Goal: Task Accomplishment & Management: Use online tool/utility

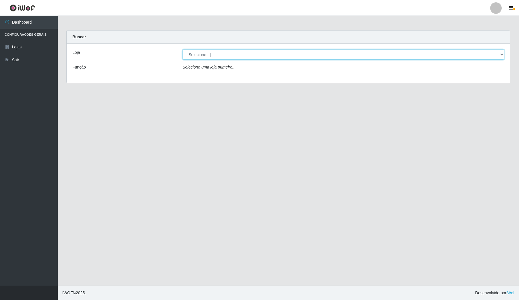
click at [225, 52] on select "[Selecione...] Rede Compras Supermercados - LOJA 4" at bounding box center [344, 55] width 322 height 10
select select "159"
click at [183, 50] on select "[Selecione...] Rede Compras Supermercados - LOJA 4" at bounding box center [344, 55] width 322 height 10
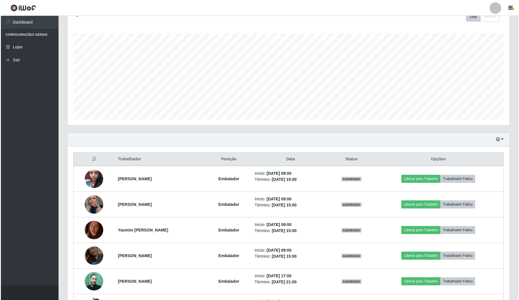
scroll to position [108, 0]
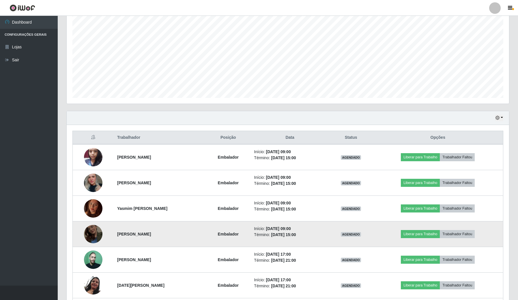
click at [90, 233] on img at bounding box center [93, 234] width 18 height 33
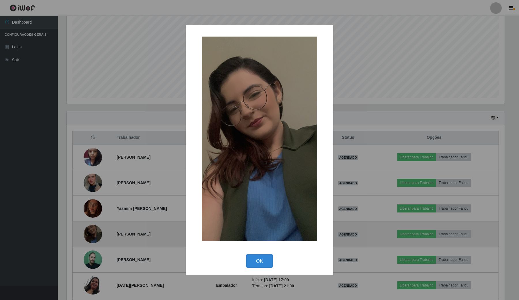
click at [90, 233] on div "× OK Cancel" at bounding box center [259, 150] width 519 height 300
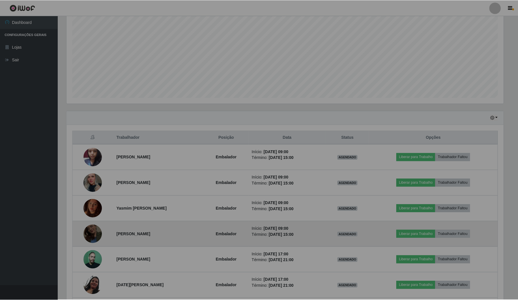
scroll to position [120, 442]
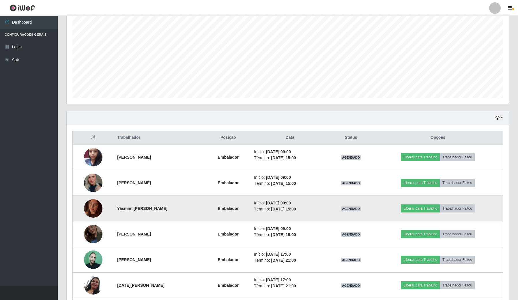
click at [90, 211] on img at bounding box center [93, 208] width 18 height 25
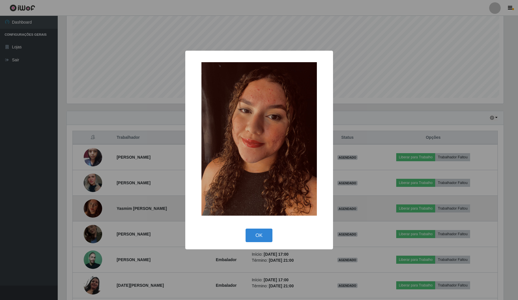
scroll to position [120, 438]
click at [90, 211] on div "× OK Cancel" at bounding box center [259, 150] width 519 height 300
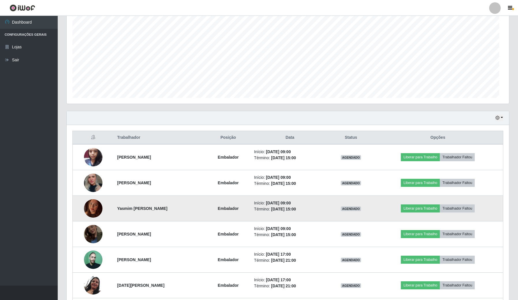
scroll to position [120, 442]
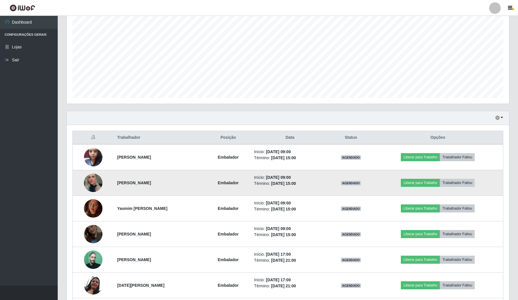
click at [90, 187] on img at bounding box center [93, 182] width 18 height 27
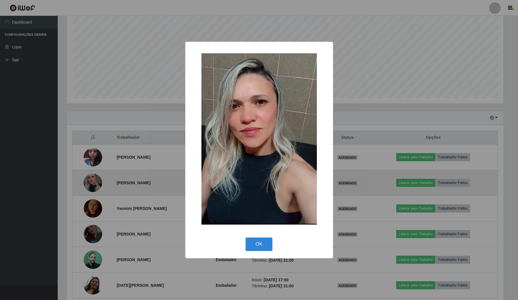
scroll to position [120, 438]
click at [90, 187] on div "× OK Cancel" at bounding box center [259, 150] width 519 height 300
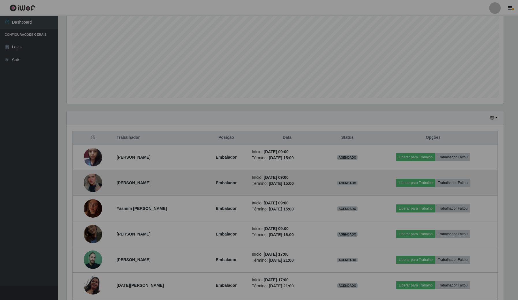
scroll to position [120, 442]
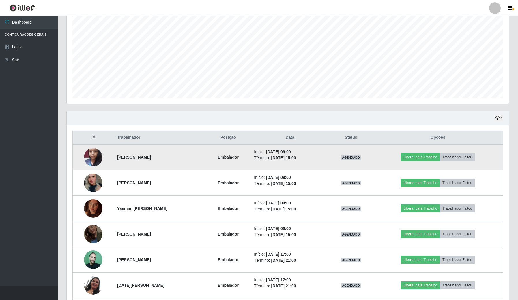
click at [96, 156] on img at bounding box center [93, 157] width 18 height 25
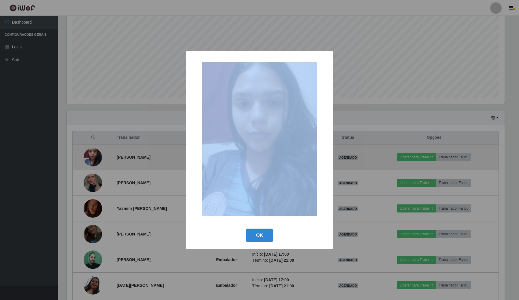
click at [96, 156] on div "× OK Cancel" at bounding box center [259, 150] width 519 height 300
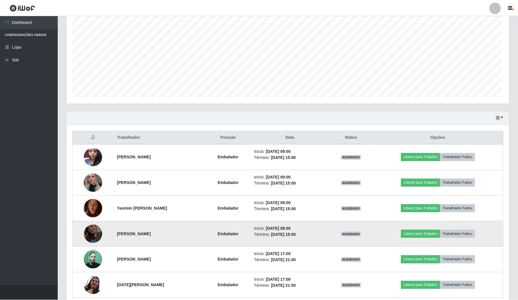
scroll to position [120, 442]
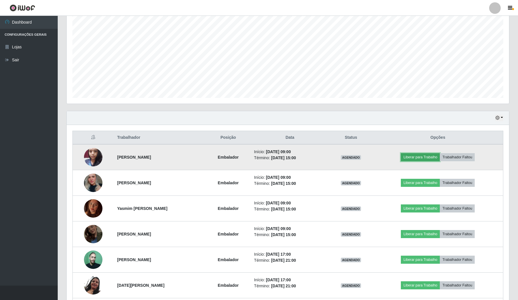
click at [439, 159] on button "Liberar para Trabalho" at bounding box center [419, 157] width 39 height 8
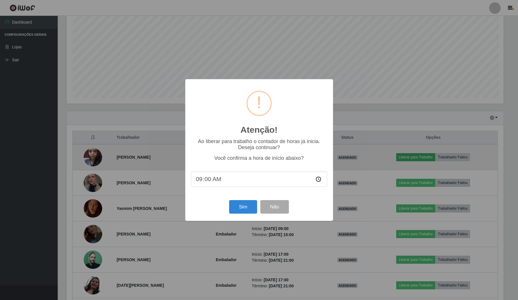
scroll to position [120, 438]
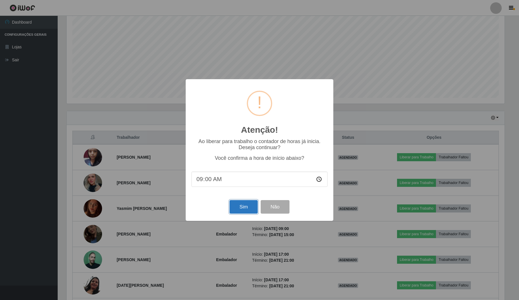
click at [245, 207] on button "Sim" at bounding box center [244, 207] width 28 height 14
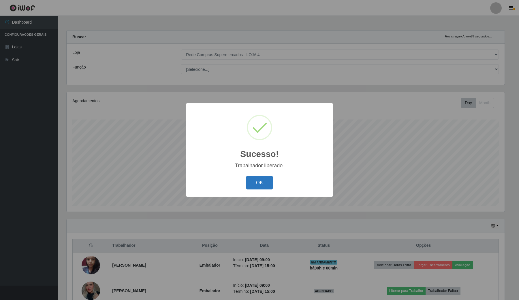
click at [264, 183] on button "OK" at bounding box center [259, 183] width 27 height 14
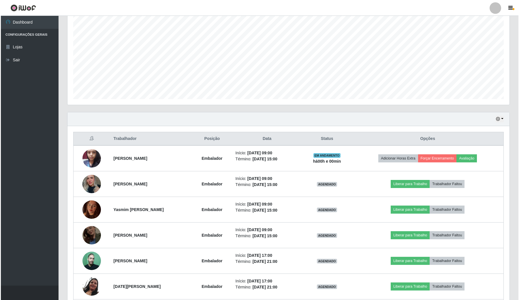
scroll to position [108, 0]
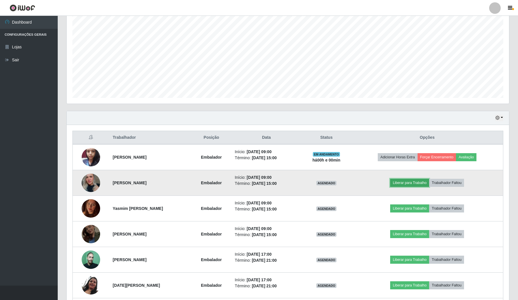
click at [417, 186] on button "Liberar para Trabalho" at bounding box center [409, 183] width 39 height 8
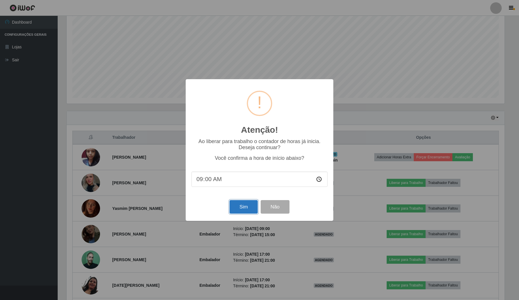
click at [248, 208] on button "Sim" at bounding box center [244, 207] width 28 height 14
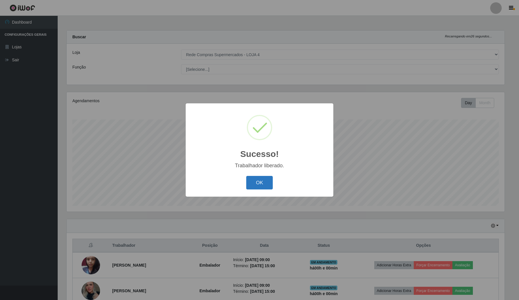
click at [262, 178] on button "OK" at bounding box center [259, 183] width 27 height 14
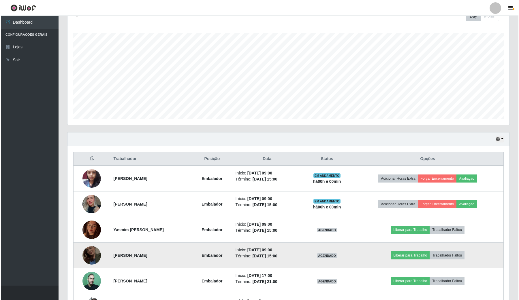
scroll to position [108, 0]
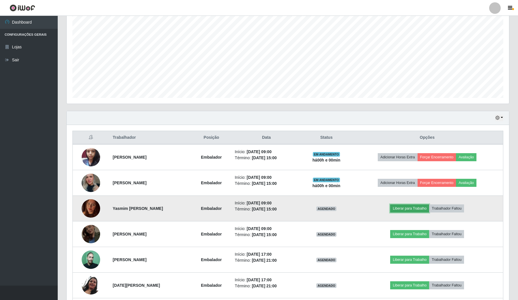
click at [418, 210] on button "Liberar para Trabalho" at bounding box center [409, 209] width 39 height 8
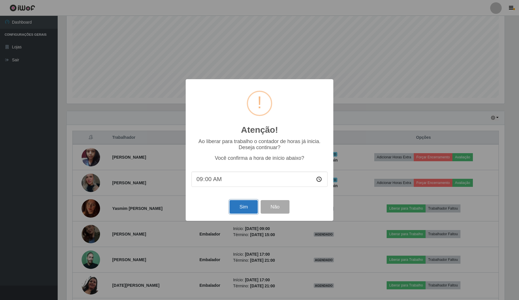
click at [236, 206] on button "Sim" at bounding box center [244, 207] width 28 height 14
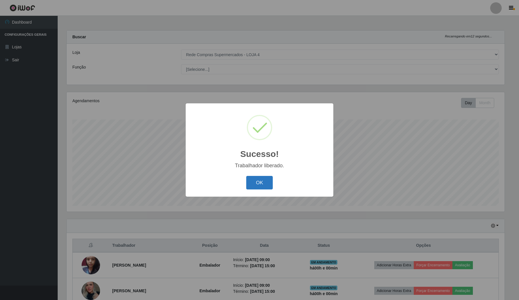
click at [257, 183] on button "OK" at bounding box center [259, 183] width 27 height 14
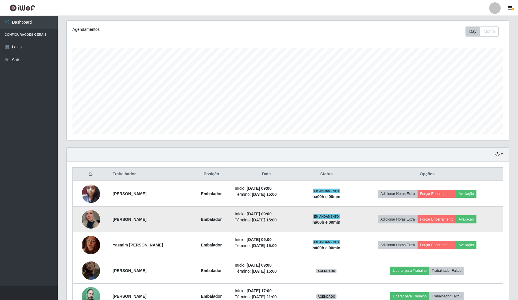
scroll to position [0, 0]
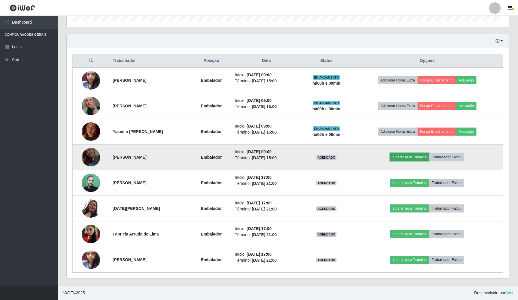
click at [406, 157] on button "Liberar para Trabalho" at bounding box center [409, 157] width 39 height 8
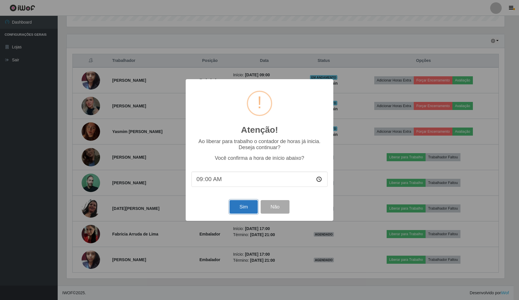
click at [242, 205] on button "Sim" at bounding box center [244, 207] width 28 height 14
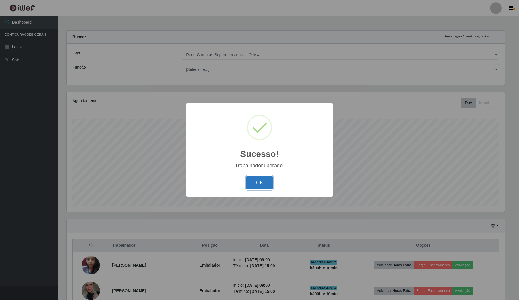
click at [249, 188] on button "OK" at bounding box center [259, 183] width 27 height 14
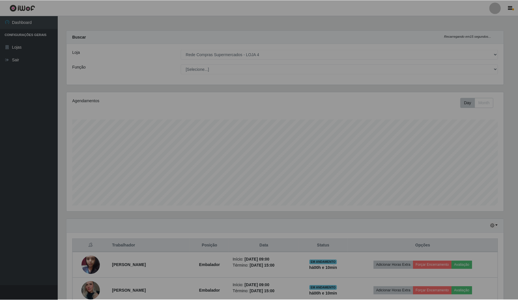
scroll to position [120, 442]
